Goal: Task Accomplishment & Management: Complete application form

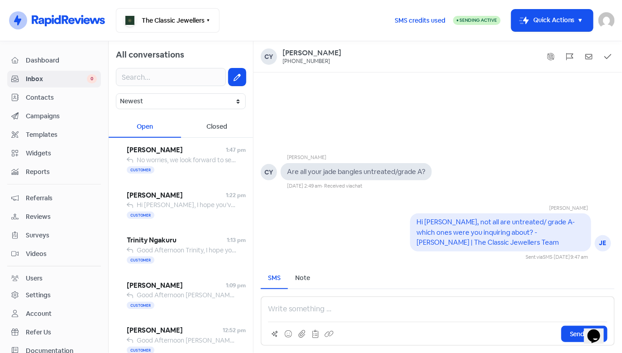
click at [67, 89] on link "Contacts" at bounding box center [54, 97] width 94 height 17
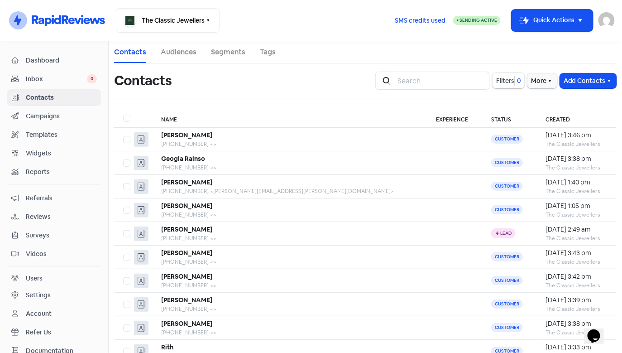
click at [77, 85] on link "Inbox 0" at bounding box center [54, 79] width 94 height 17
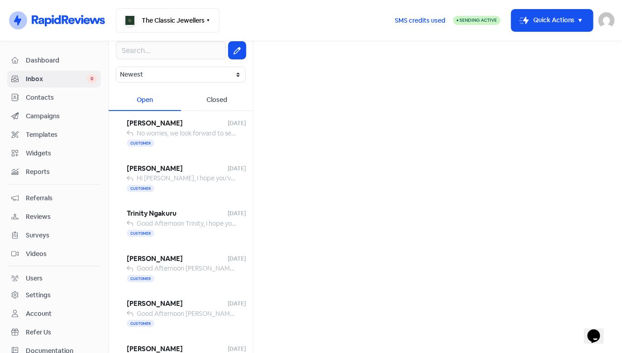
scroll to position [25, 0]
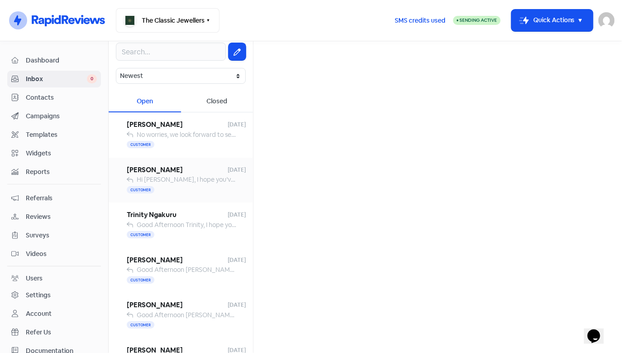
click at [213, 177] on span "Hi [PERSON_NAME], I hope you’ve been well! 😊 Just checking in regarding your we…" at bounding box center [618, 179] width 962 height 8
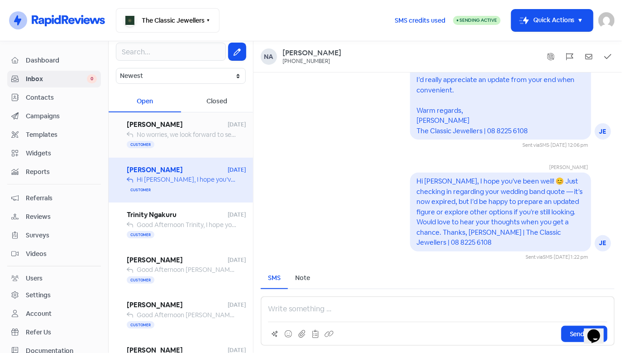
click at [211, 143] on div "Customer" at bounding box center [186, 144] width 119 height 11
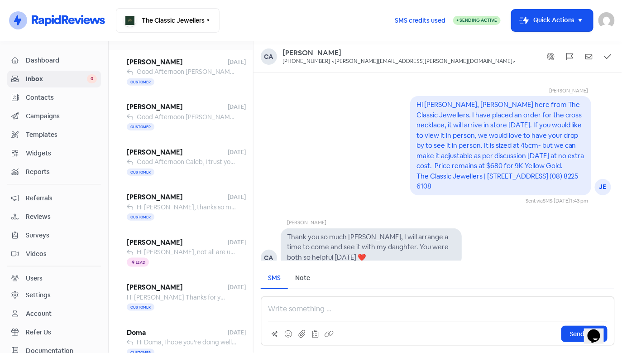
scroll to position [235, 0]
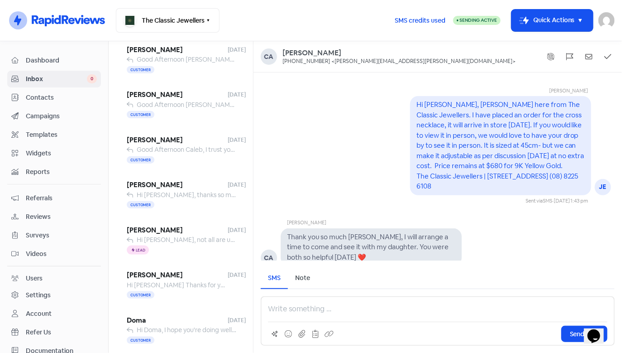
click at [74, 96] on span "Contacts" at bounding box center [61, 98] width 71 height 10
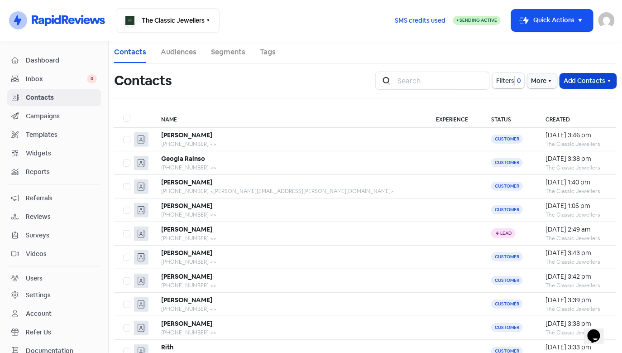
click at [583, 85] on button "Add Contacts" at bounding box center [588, 80] width 57 height 15
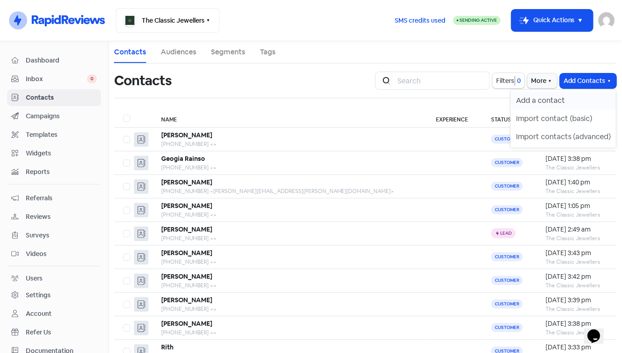
click at [563, 101] on button "Add a contact" at bounding box center [563, 100] width 105 height 18
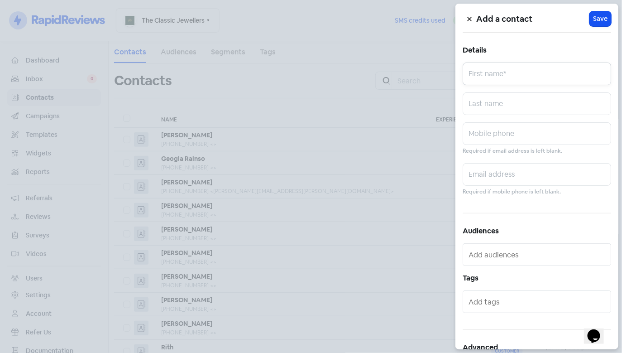
click at [545, 75] on input "text" at bounding box center [537, 73] width 148 height 23
type input "[PERSON_NAME]"
type input "Khasa"
click at [527, 132] on input "text" at bounding box center [537, 133] width 148 height 23
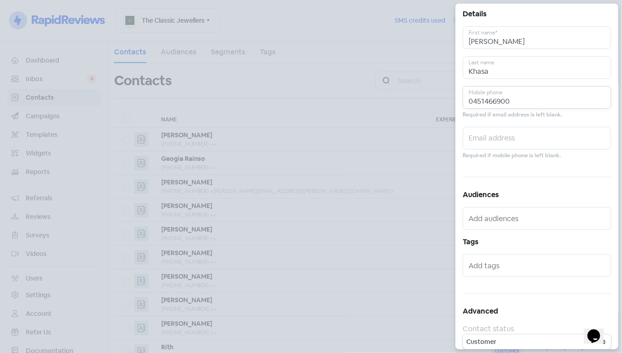
scroll to position [43, 0]
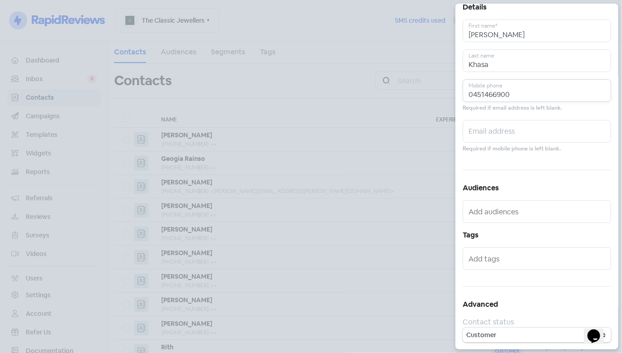
type input "0451466900"
click at [497, 258] on input "text" at bounding box center [538, 258] width 139 height 14
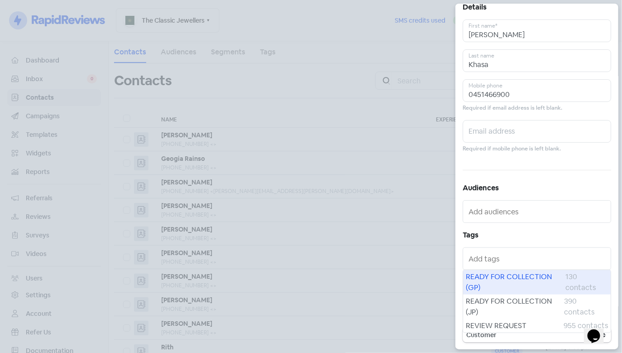
click at [505, 280] on span "READY FOR COLLECTION (GP)" at bounding box center [516, 282] width 100 height 22
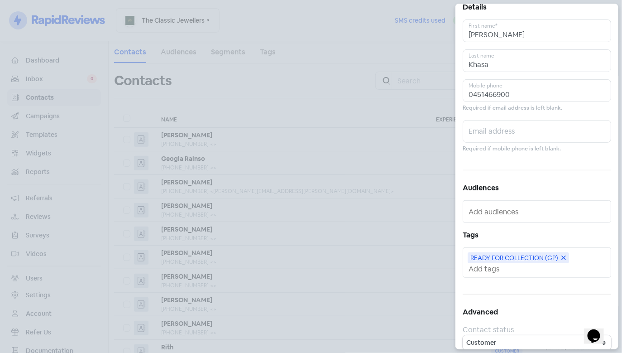
click at [499, 270] on input "text" at bounding box center [538, 269] width 139 height 10
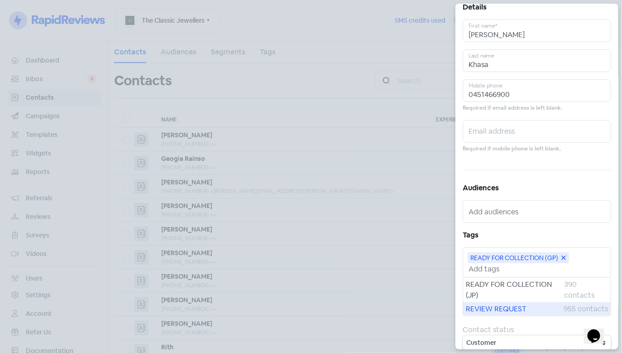
click at [497, 305] on span "REVIEW REQUEST" at bounding box center [515, 308] width 98 height 11
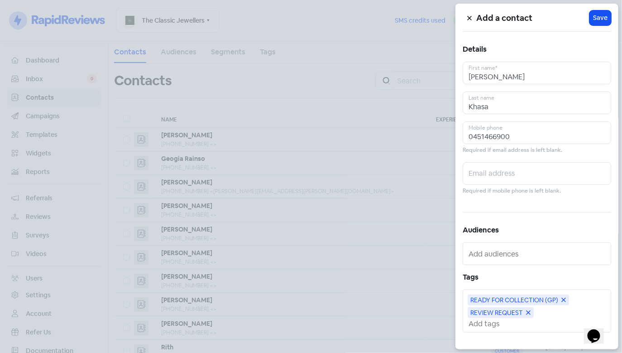
scroll to position [0, 0]
click at [594, 19] on span "Save" at bounding box center [600, 19] width 14 height 10
